Goal: Check status: Check status

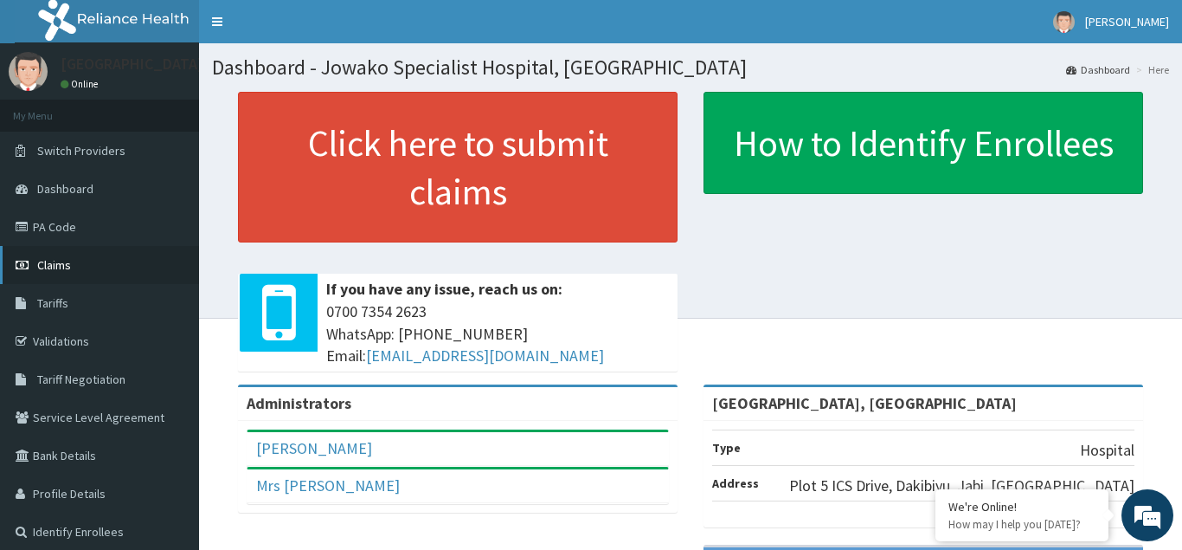
click at [74, 265] on link "Claims" at bounding box center [99, 265] width 199 height 38
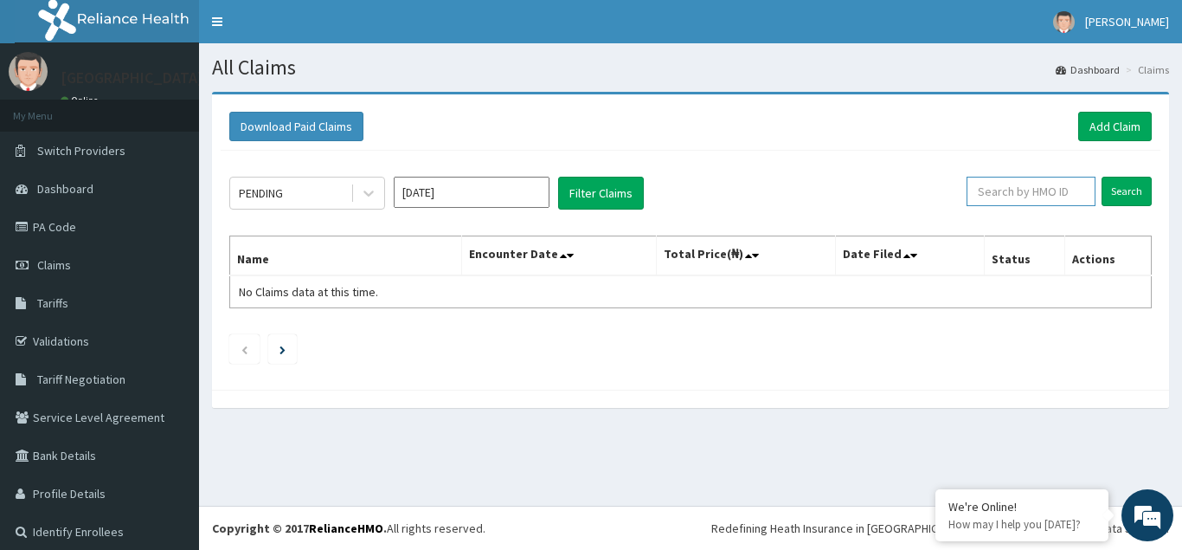
click at [1044, 187] on input "text" at bounding box center [1031, 191] width 129 height 29
paste input "GHI/10033/B"
type input "GHI/10033/B"
click at [1134, 186] on input "Search" at bounding box center [1127, 191] width 50 height 29
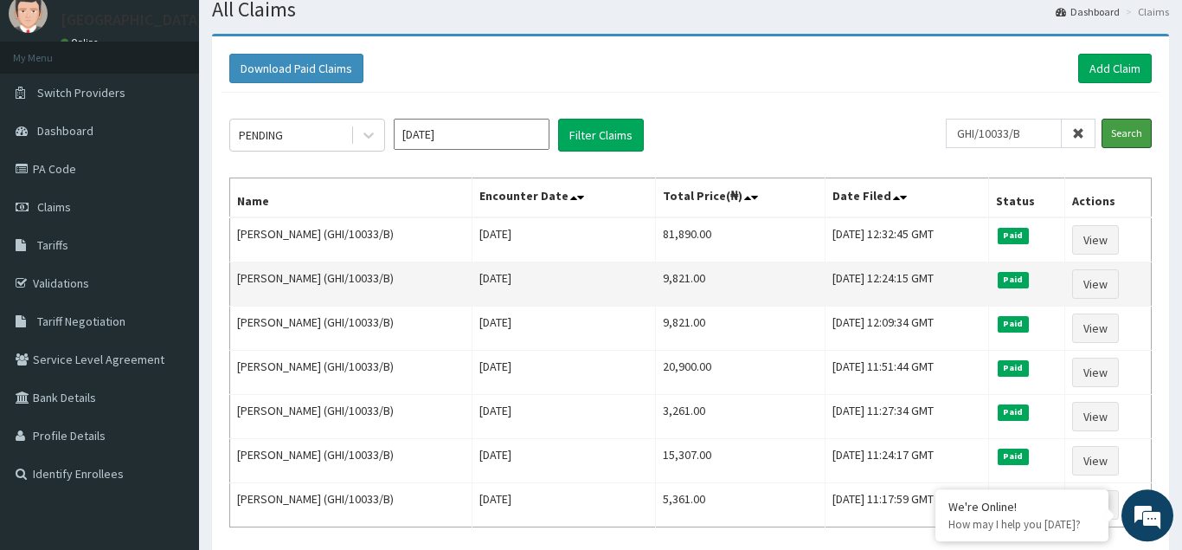
scroll to position [88, 0]
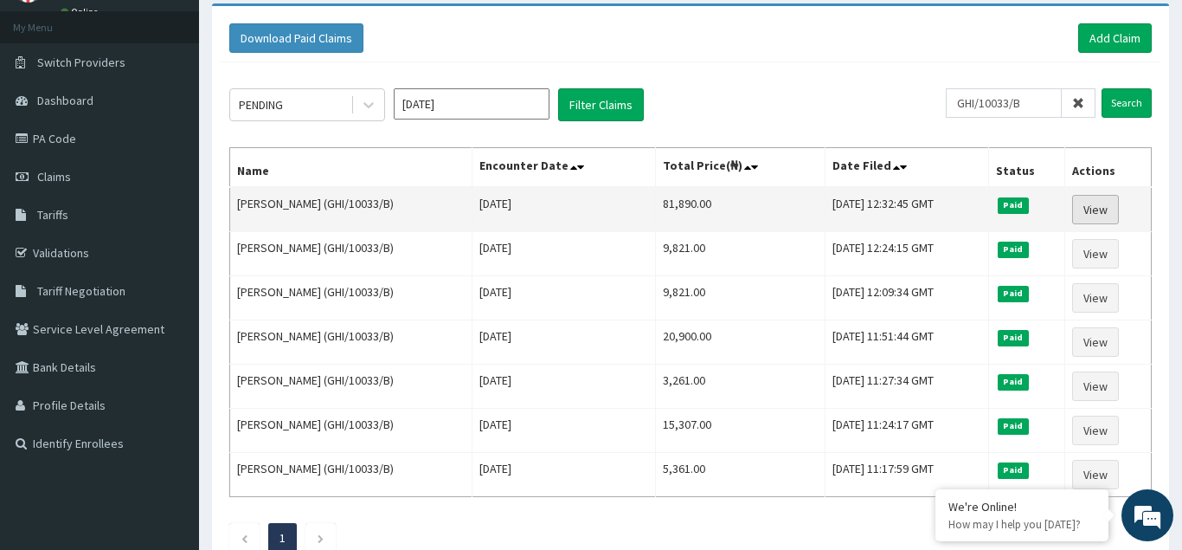
click at [1099, 206] on link "View" at bounding box center [1095, 209] width 47 height 29
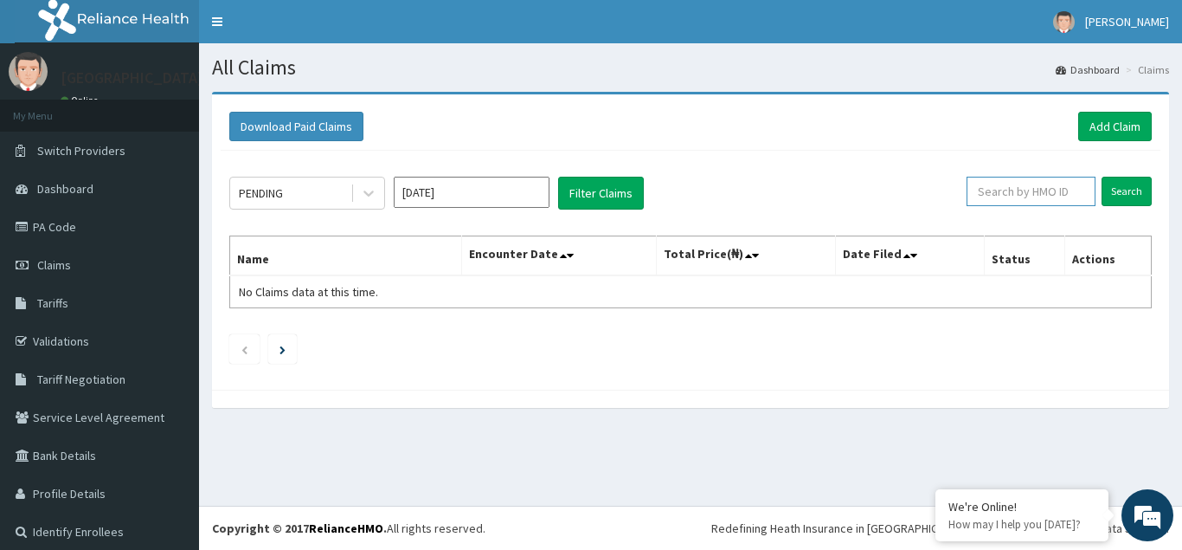
click at [1028, 196] on input "text" at bounding box center [1031, 191] width 129 height 29
paste input "GHI/10033/B"
type input "GHI/10033/B"
click at [1119, 192] on input "Search" at bounding box center [1127, 191] width 50 height 29
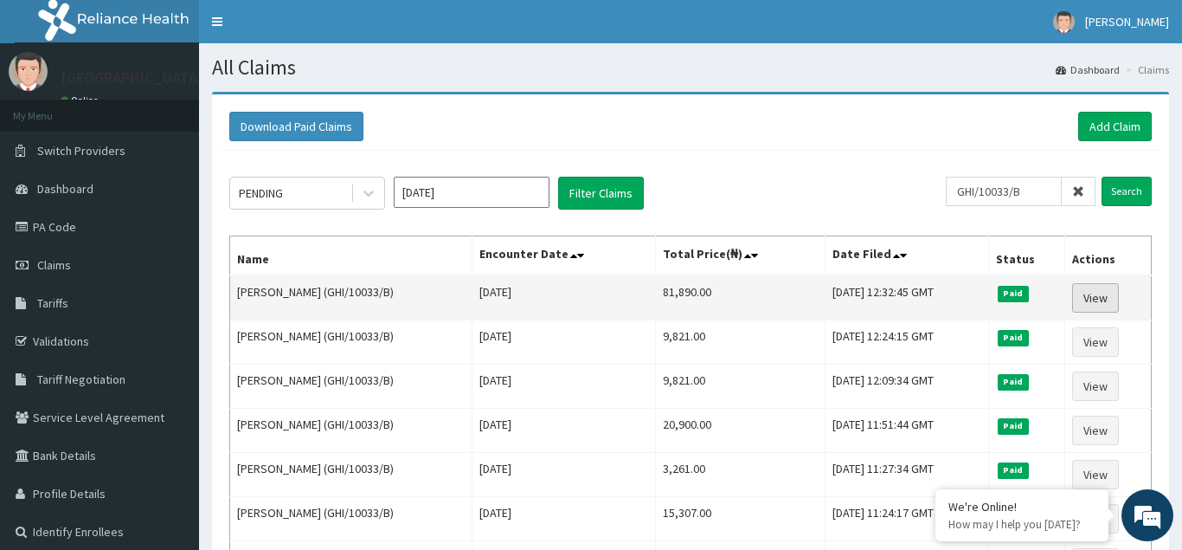
click at [1095, 299] on link "View" at bounding box center [1095, 297] width 47 height 29
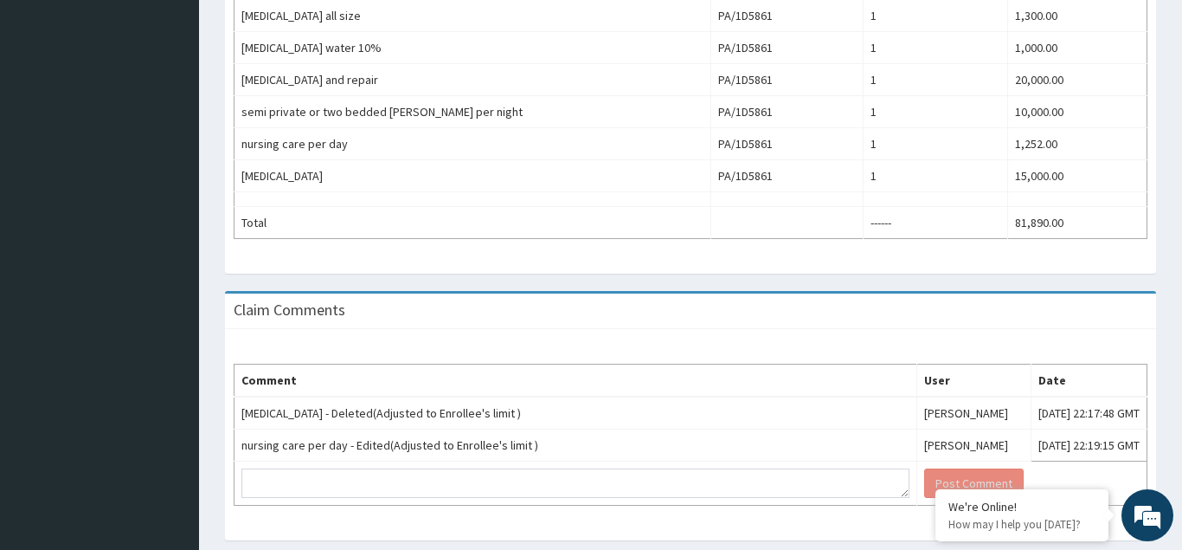
scroll to position [966, 0]
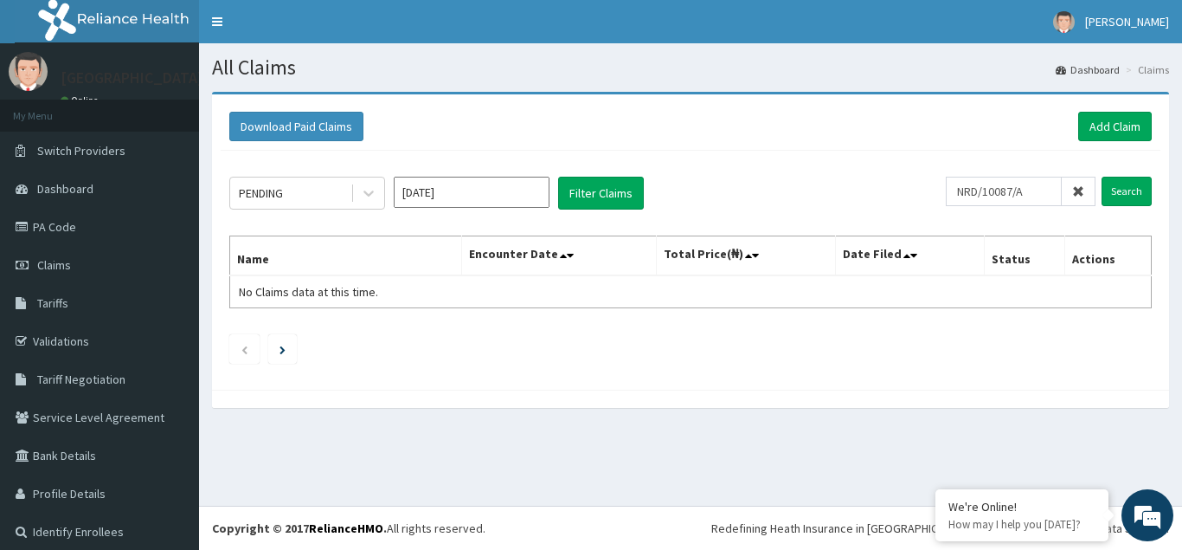
click at [977, 190] on input "NRD/10087/A" at bounding box center [1004, 191] width 116 height 29
click at [1120, 190] on input "Search" at bounding box center [1127, 191] width 50 height 29
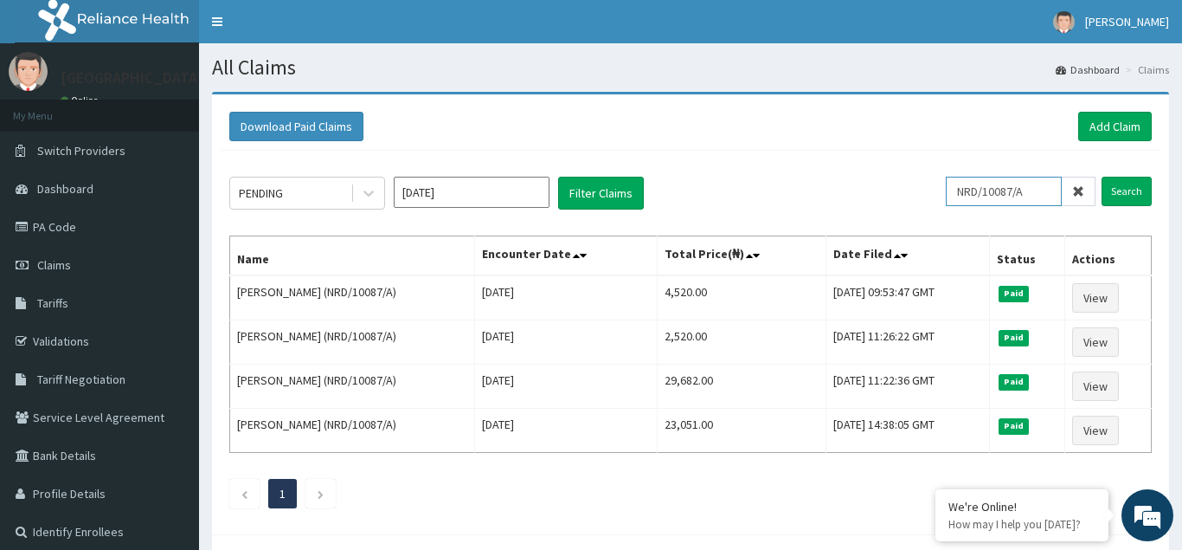
drag, startPoint x: 1051, startPoint y: 189, endPoint x: 933, endPoint y: 209, distance: 119.4
click at [946, 206] on input "NRD/10087/A" at bounding box center [1004, 191] width 116 height 29
paste input "NHA/10030"
click at [933, 209] on div "PENDING Oct 2025 Filter Claims" at bounding box center [587, 193] width 717 height 33
click at [968, 185] on input "NHA/10030/A" at bounding box center [1004, 191] width 116 height 29
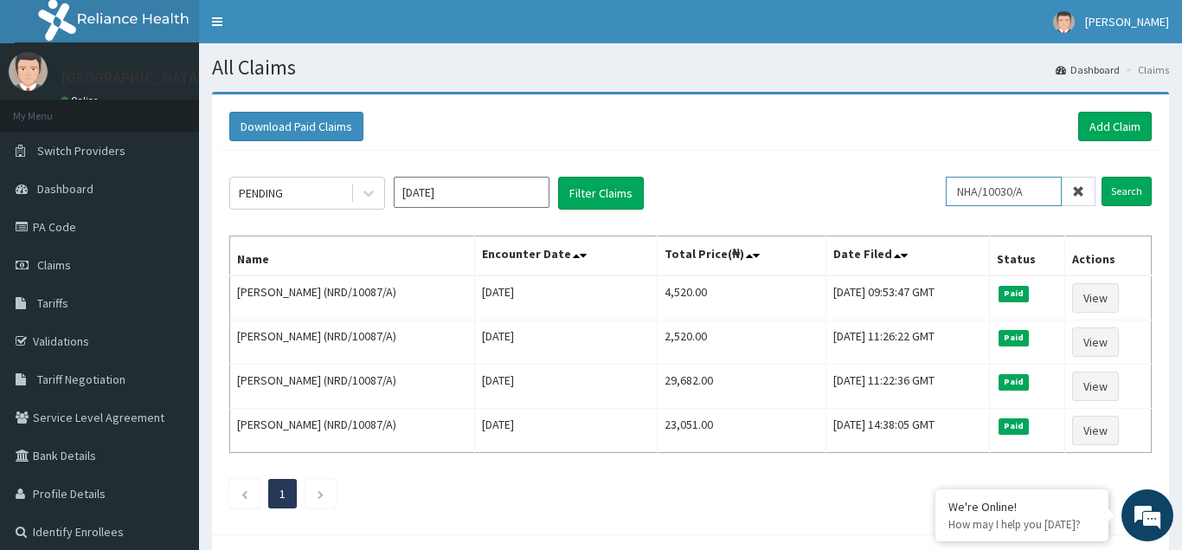
click at [971, 192] on input "NHA/10030/A" at bounding box center [1004, 191] width 116 height 29
click at [1110, 185] on input "Search" at bounding box center [1127, 191] width 50 height 29
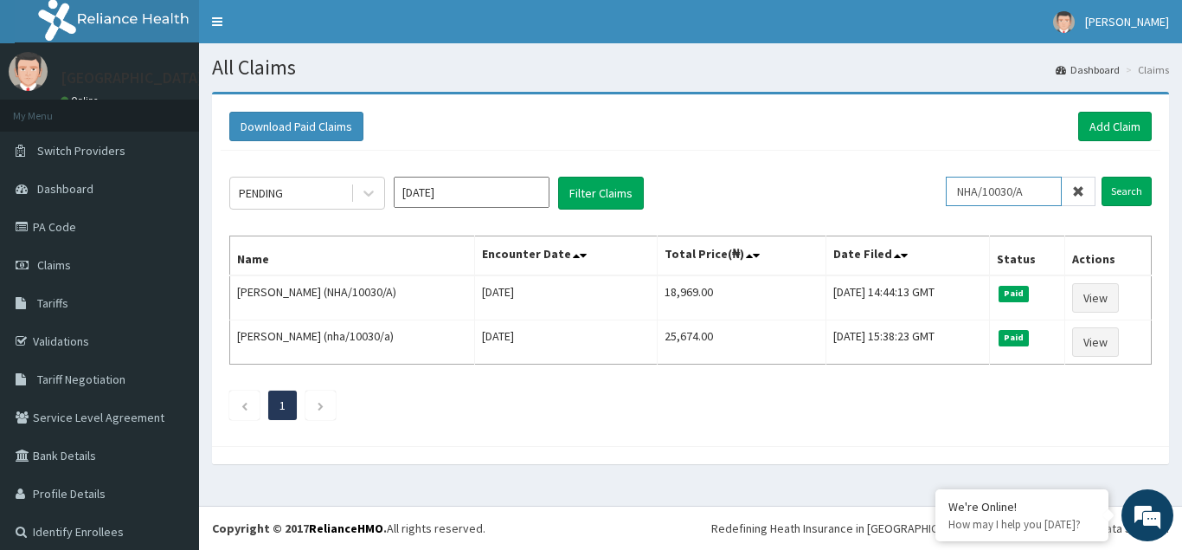
drag, startPoint x: 1037, startPoint y: 186, endPoint x: 960, endPoint y: 203, distance: 78.8
click at [960, 203] on input "NHA/10030/A" at bounding box center [1004, 191] width 116 height 29
paste input "TAN/10069"
click at [1124, 194] on input "Search" at bounding box center [1127, 191] width 50 height 29
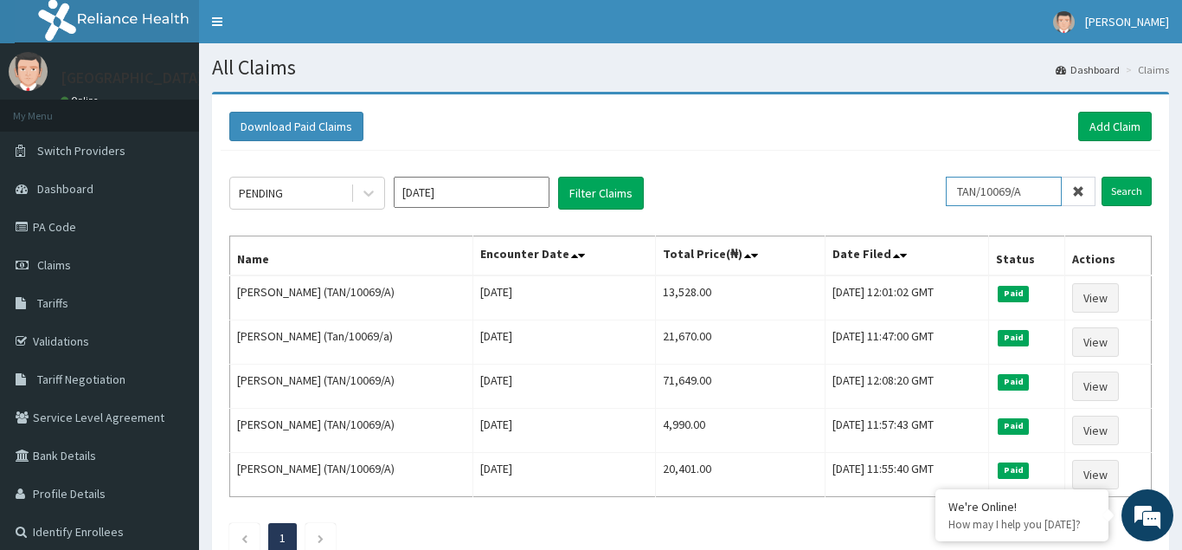
drag, startPoint x: 1034, startPoint y: 186, endPoint x: 934, endPoint y: 207, distance: 102.5
click at [946, 206] on input "TAN/10069/A" at bounding box center [1004, 191] width 116 height 29
paste input "ENP/11070/B"
type input "ENP/11070/B"
click at [1118, 189] on input "Search" at bounding box center [1127, 191] width 50 height 29
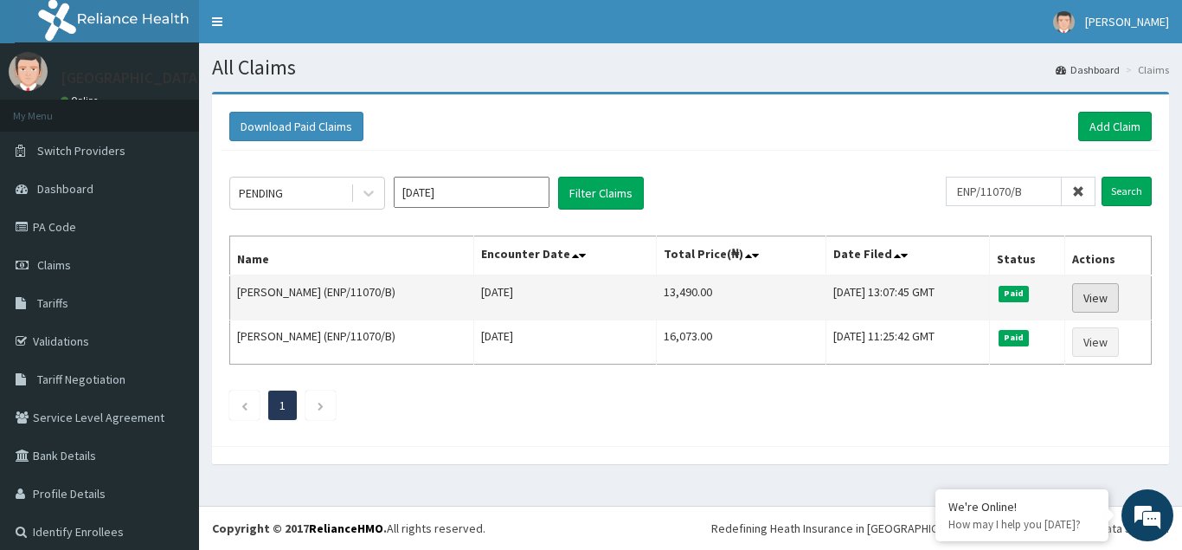
click at [1101, 298] on link "View" at bounding box center [1095, 297] width 47 height 29
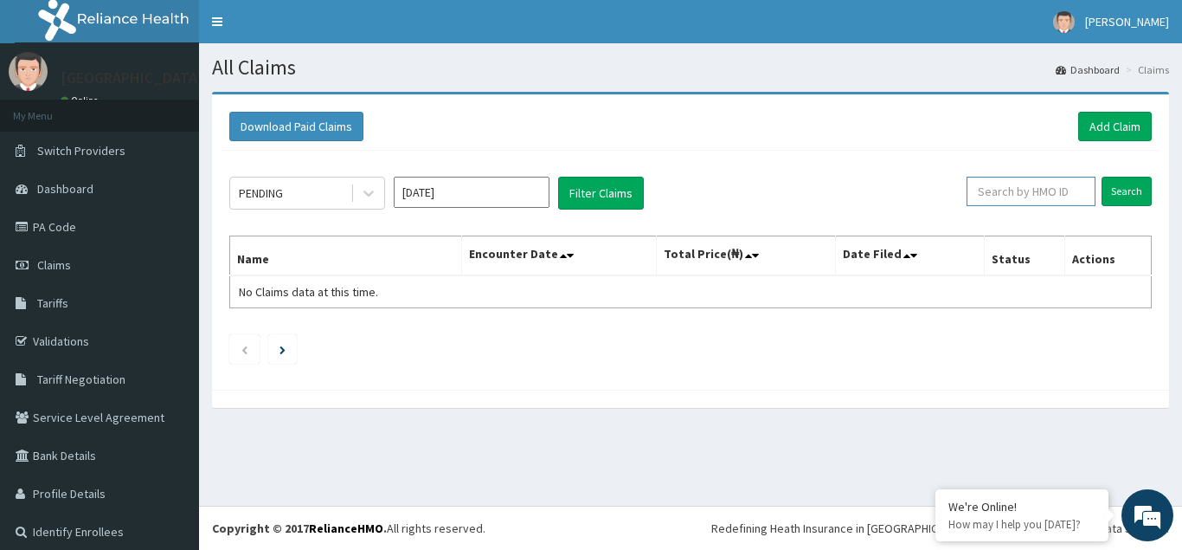
click at [1001, 185] on input "text" at bounding box center [1031, 191] width 129 height 29
type input "RET/13529/A"
click at [1102, 177] on input "Search" at bounding box center [1127, 191] width 50 height 29
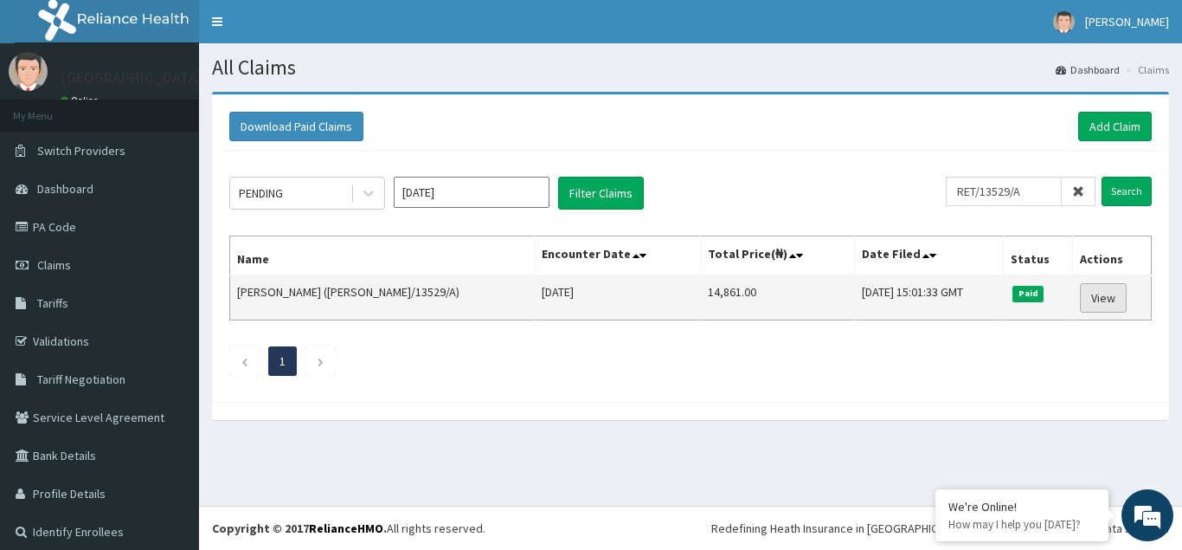
click at [1088, 300] on link "View" at bounding box center [1103, 297] width 47 height 29
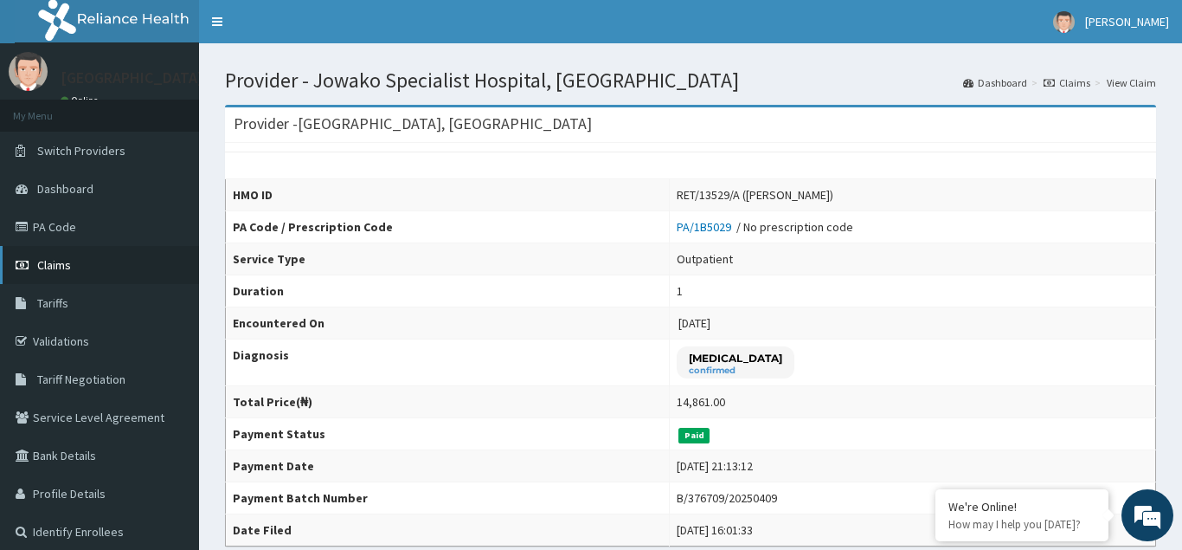
click at [87, 267] on link "Claims" at bounding box center [99, 265] width 199 height 38
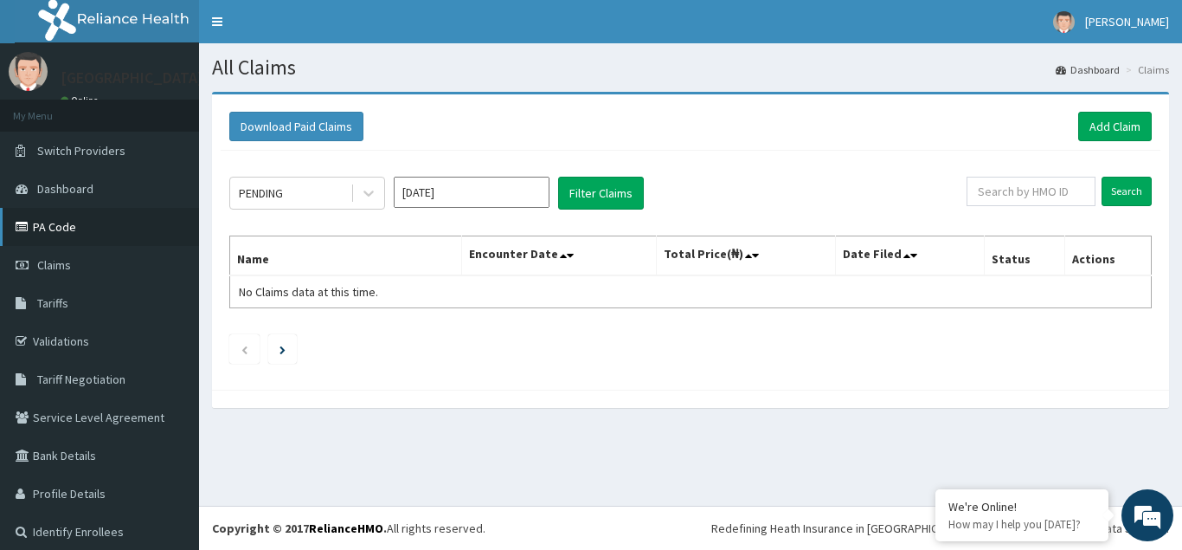
click at [87, 225] on link "PA Code" at bounding box center [99, 227] width 199 height 38
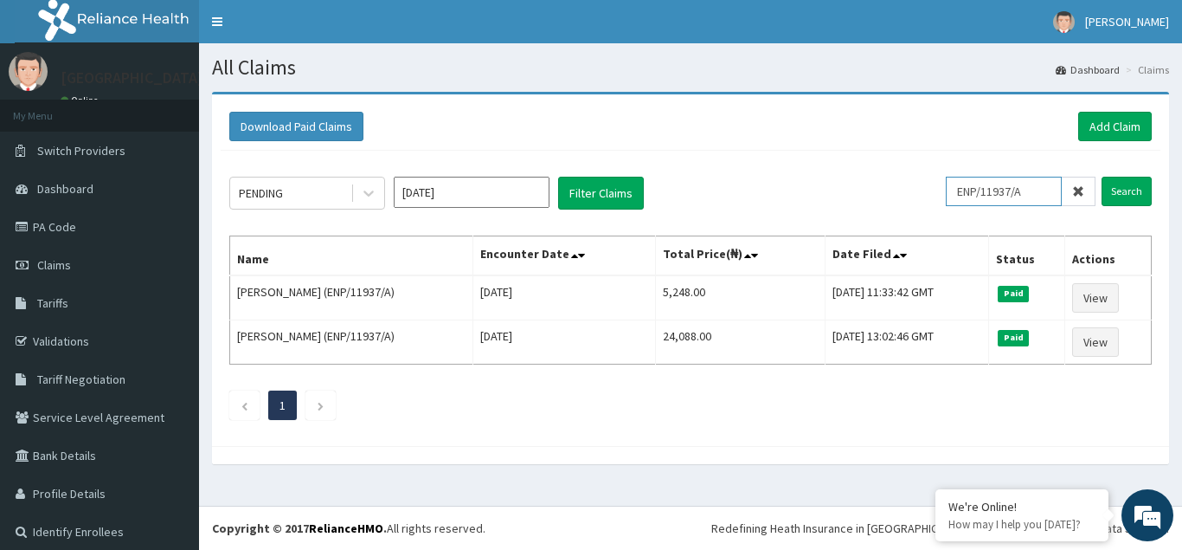
drag, startPoint x: 1048, startPoint y: 189, endPoint x: 919, endPoint y: 193, distance: 129.0
click at [946, 193] on input "ENP/11937/A" at bounding box center [1004, 191] width 116 height 29
paste input "BHO/10168"
type input "BHO/10168/A"
click at [1120, 189] on input "Search" at bounding box center [1127, 191] width 50 height 29
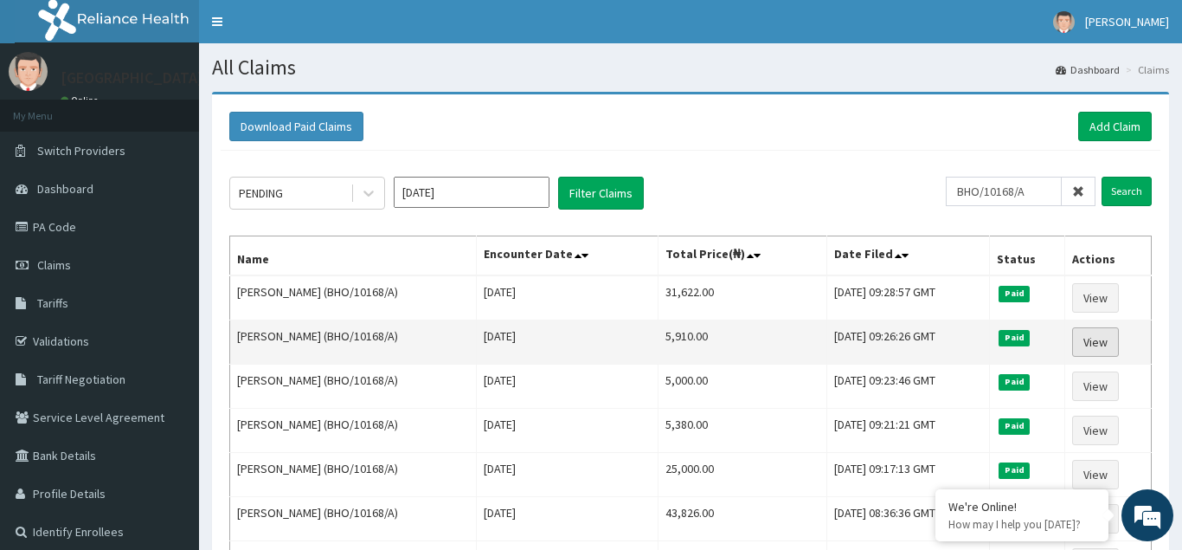
click at [1100, 344] on link "View" at bounding box center [1095, 341] width 47 height 29
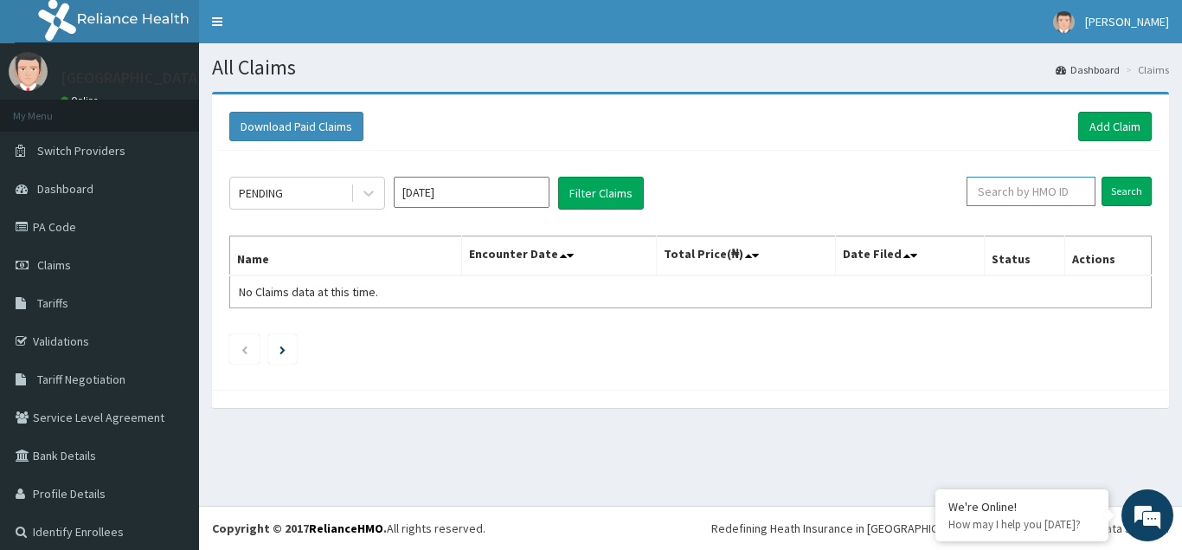
click at [1076, 187] on input "text" at bounding box center [1031, 191] width 129 height 29
paste input "PWC/10001/A"
type input "PWC/10001/A"
click at [1118, 186] on input "Search" at bounding box center [1127, 191] width 50 height 29
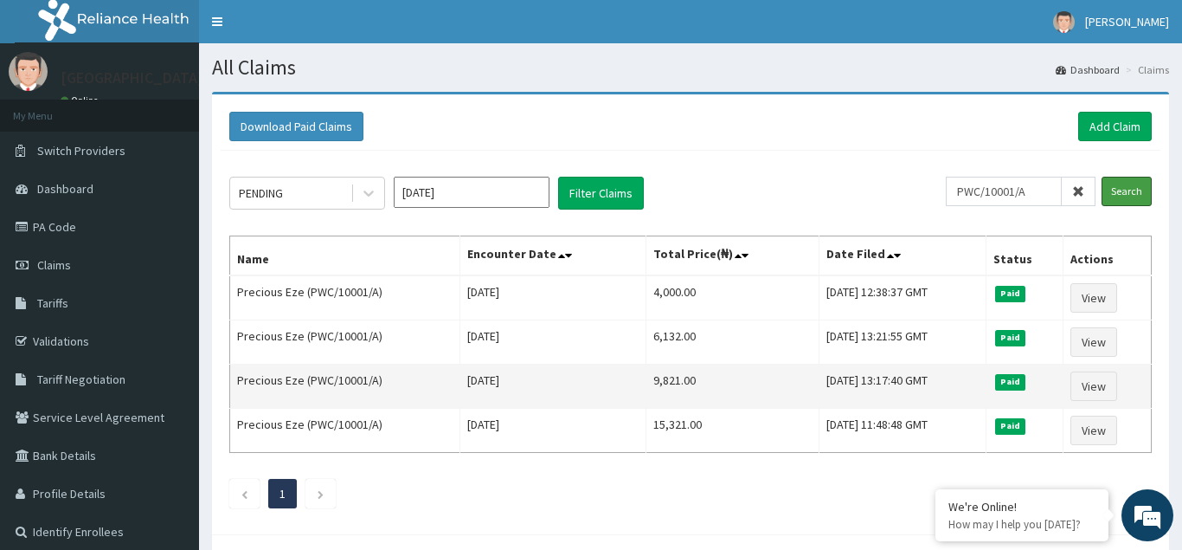
scroll to position [77, 0]
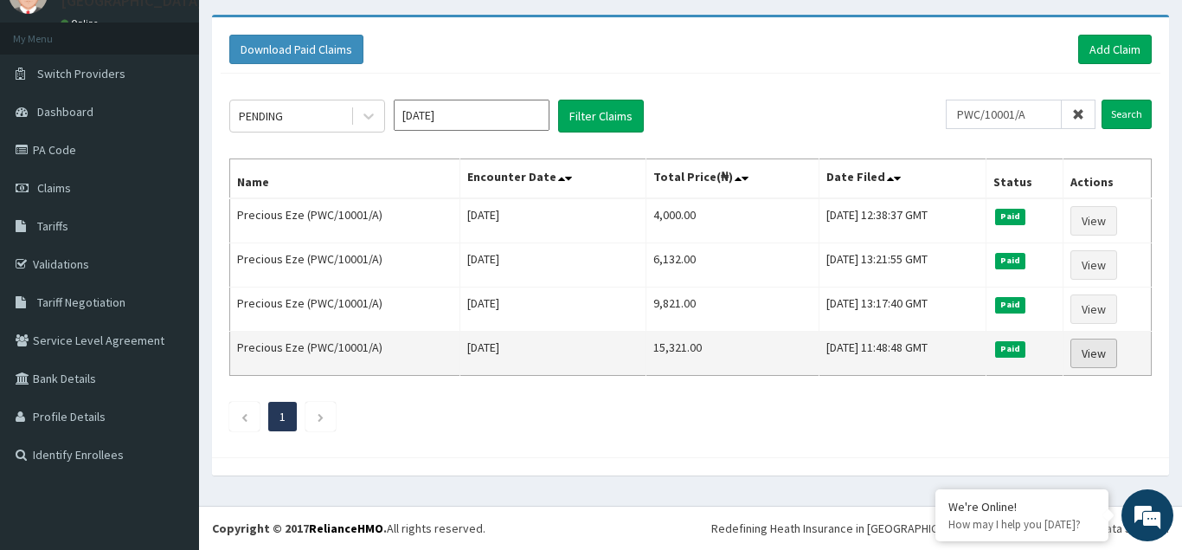
click at [1097, 357] on link "View" at bounding box center [1094, 352] width 47 height 29
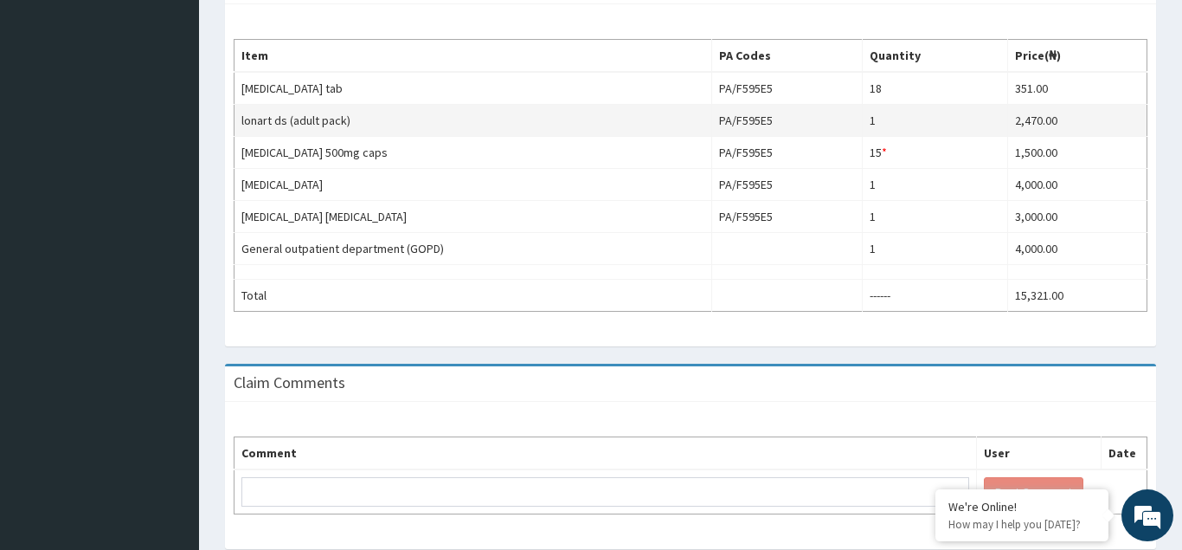
scroll to position [580, 0]
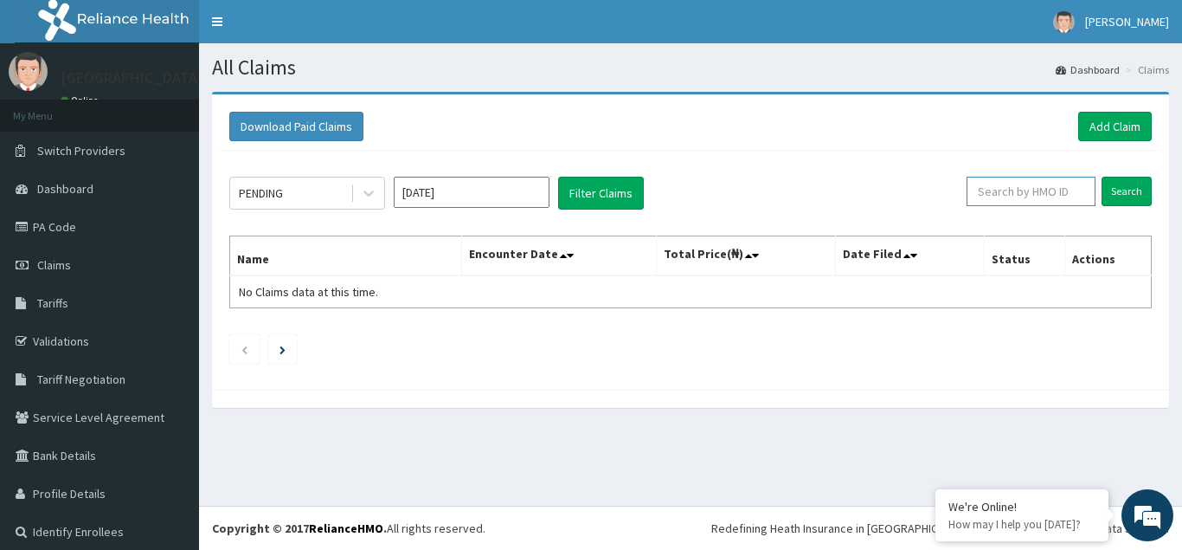
click at [1019, 196] on input "text" at bounding box center [1031, 191] width 129 height 29
paste input "GQM/10015/A"
type input "GQM/10015/A"
click at [1122, 190] on input "Search" at bounding box center [1127, 191] width 50 height 29
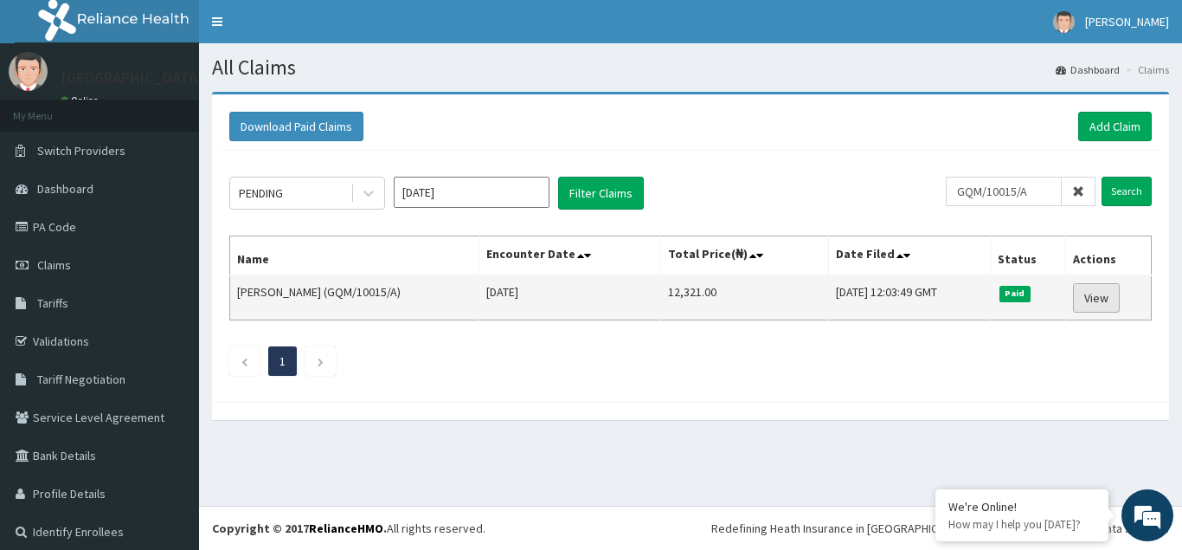
click at [1103, 301] on link "View" at bounding box center [1096, 297] width 47 height 29
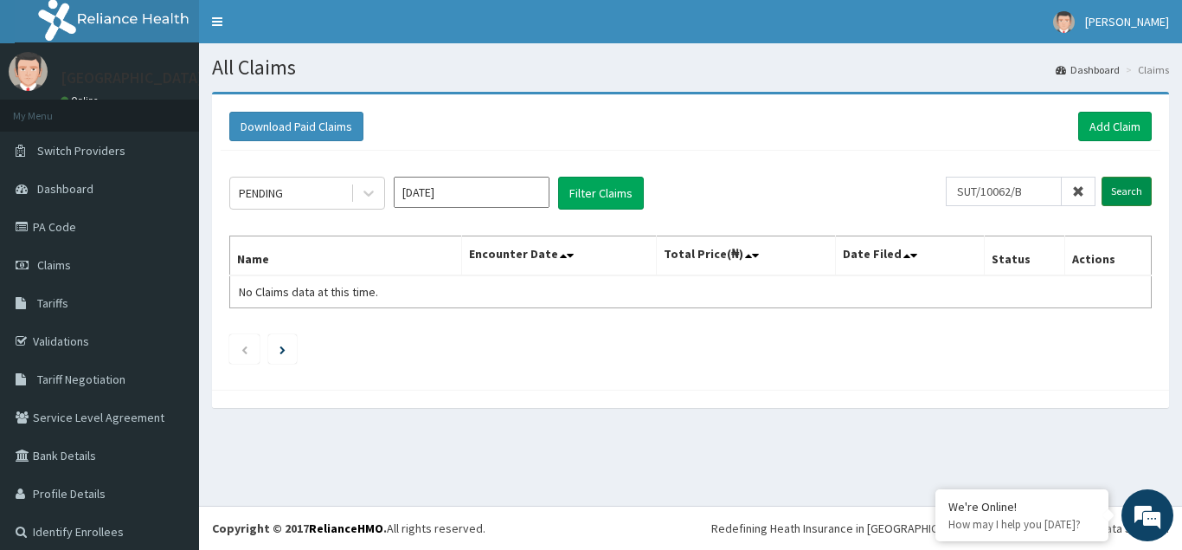
type input "SUT/10062/B"
click at [1115, 196] on input "Search" at bounding box center [1127, 191] width 50 height 29
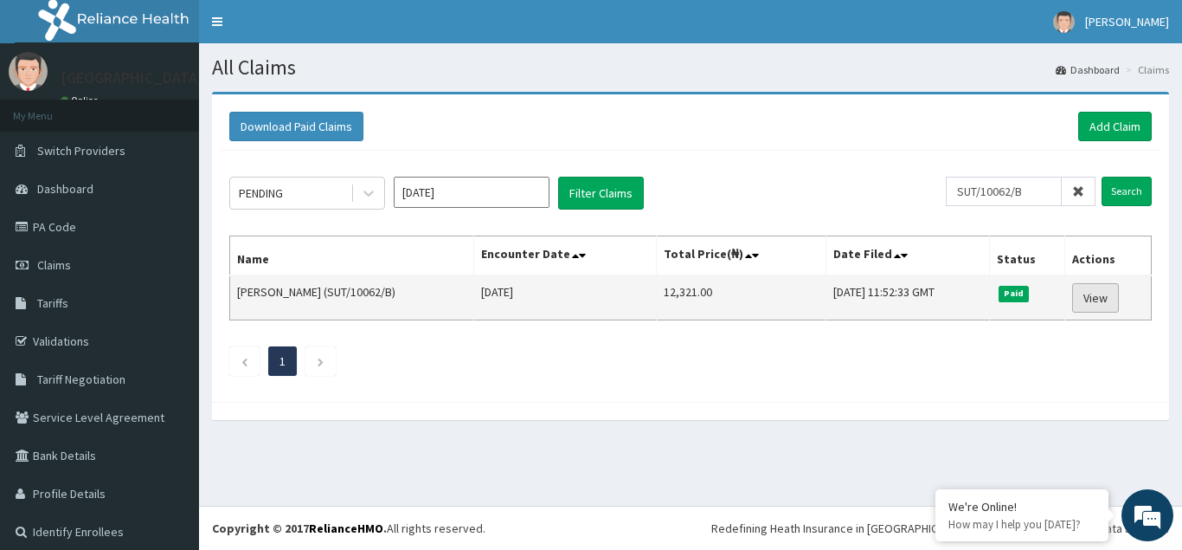
click at [1102, 299] on link "View" at bounding box center [1095, 297] width 47 height 29
